Goal: Transaction & Acquisition: Purchase product/service

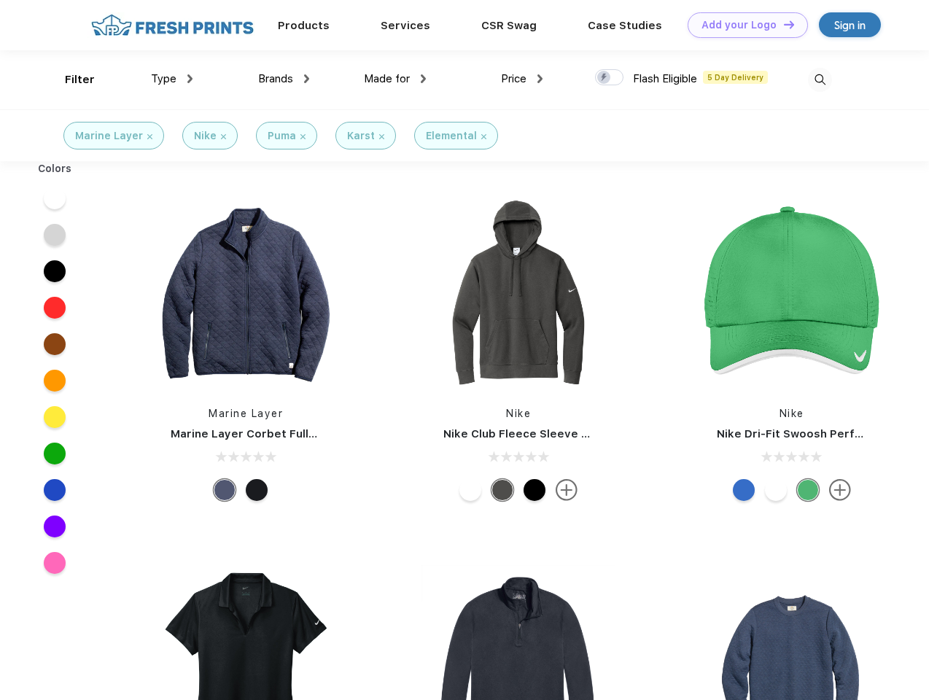
click at [743, 25] on link "Add your Logo Design Tool" at bounding box center [748, 25] width 120 height 26
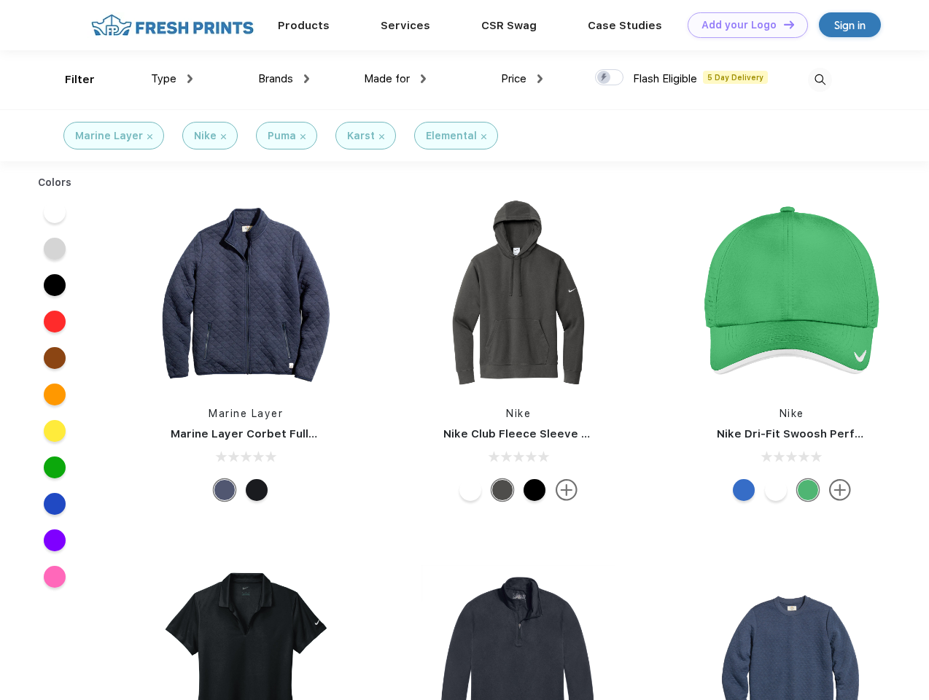
click at [0, 0] on div "Design Tool" at bounding box center [0, 0] width 0 height 0
click at [783, 24] on link "Add your Logo Design Tool" at bounding box center [748, 25] width 120 height 26
click at [70, 80] on div "Filter" at bounding box center [80, 79] width 30 height 17
click at [172, 79] on span "Type" at bounding box center [164, 78] width 26 height 13
click at [284, 79] on span "Brands" at bounding box center [275, 78] width 35 height 13
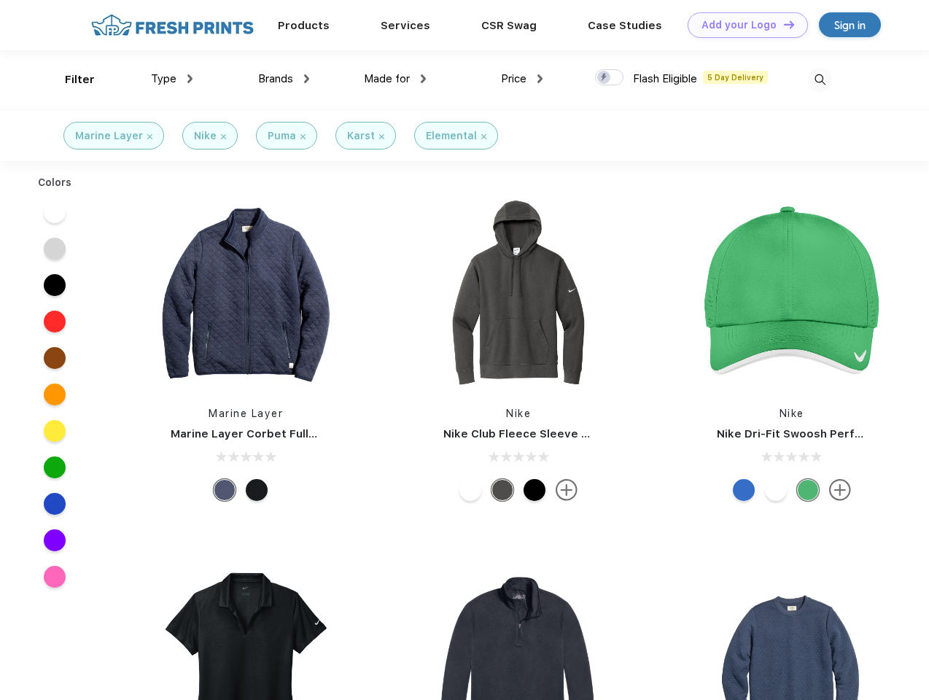
click at [395, 79] on span "Made for" at bounding box center [387, 78] width 46 height 13
click at [522, 79] on span "Price" at bounding box center [514, 78] width 26 height 13
click at [610, 78] on div at bounding box center [609, 77] width 28 height 16
click at [605, 78] on input "checkbox" at bounding box center [599, 73] width 9 height 9
click at [820, 80] on img at bounding box center [820, 80] width 24 height 24
